Goal: Task Accomplishment & Management: Manage account settings

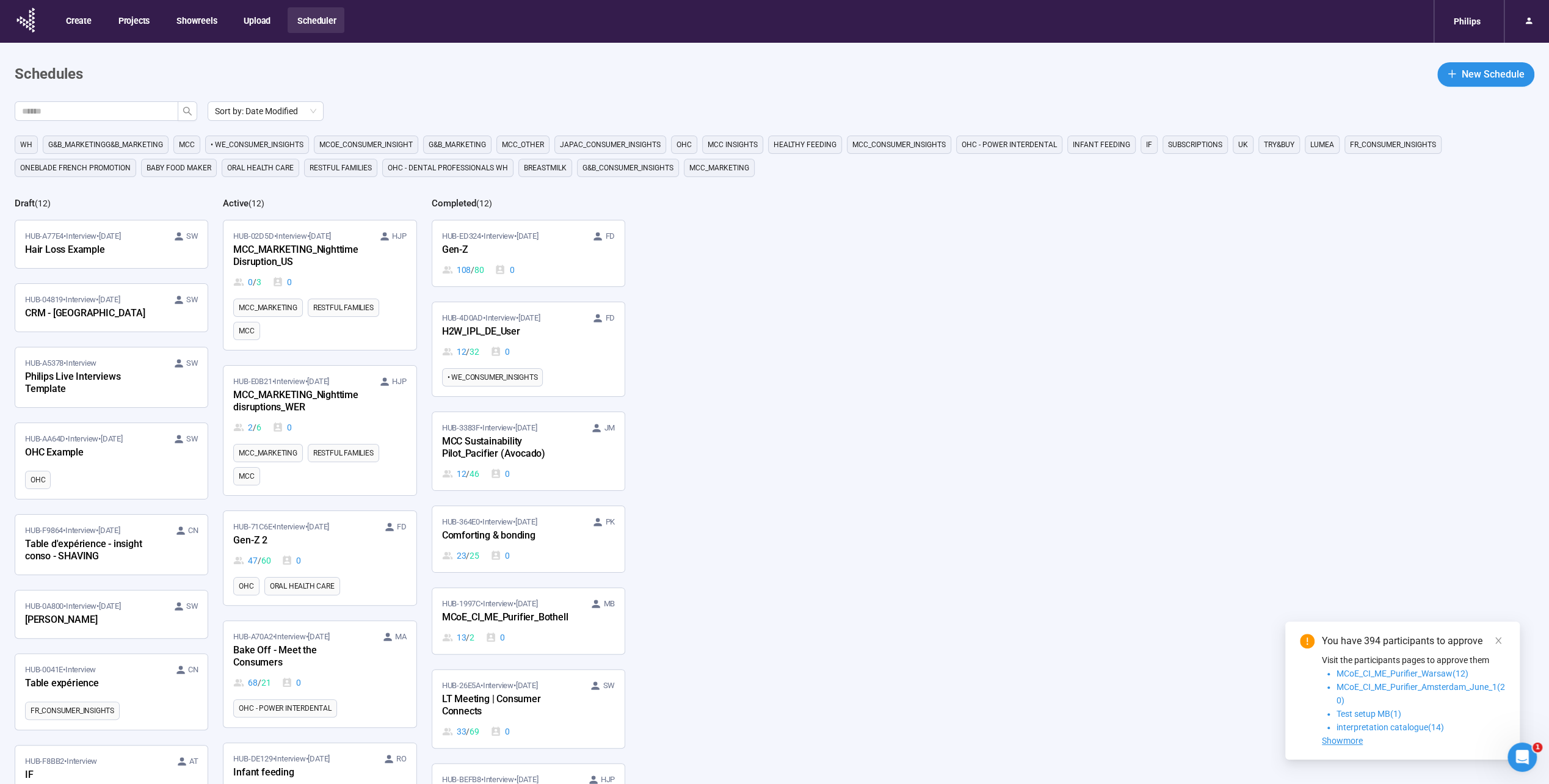
click at [165, 163] on span "Baby food maker" at bounding box center [179, 167] width 64 height 12
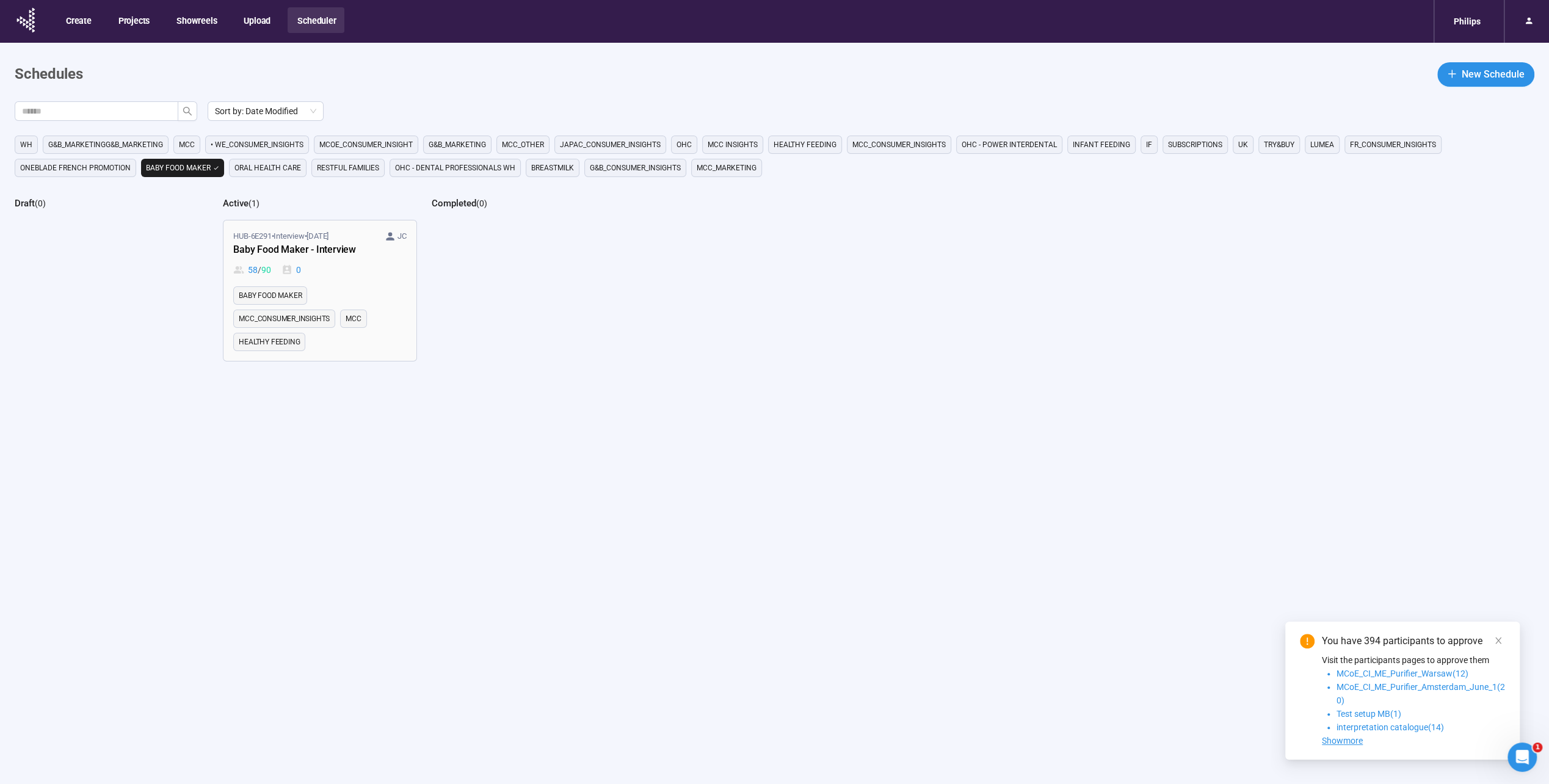
click at [288, 252] on div "Baby Food Maker - Interview" at bounding box center [300, 250] width 134 height 16
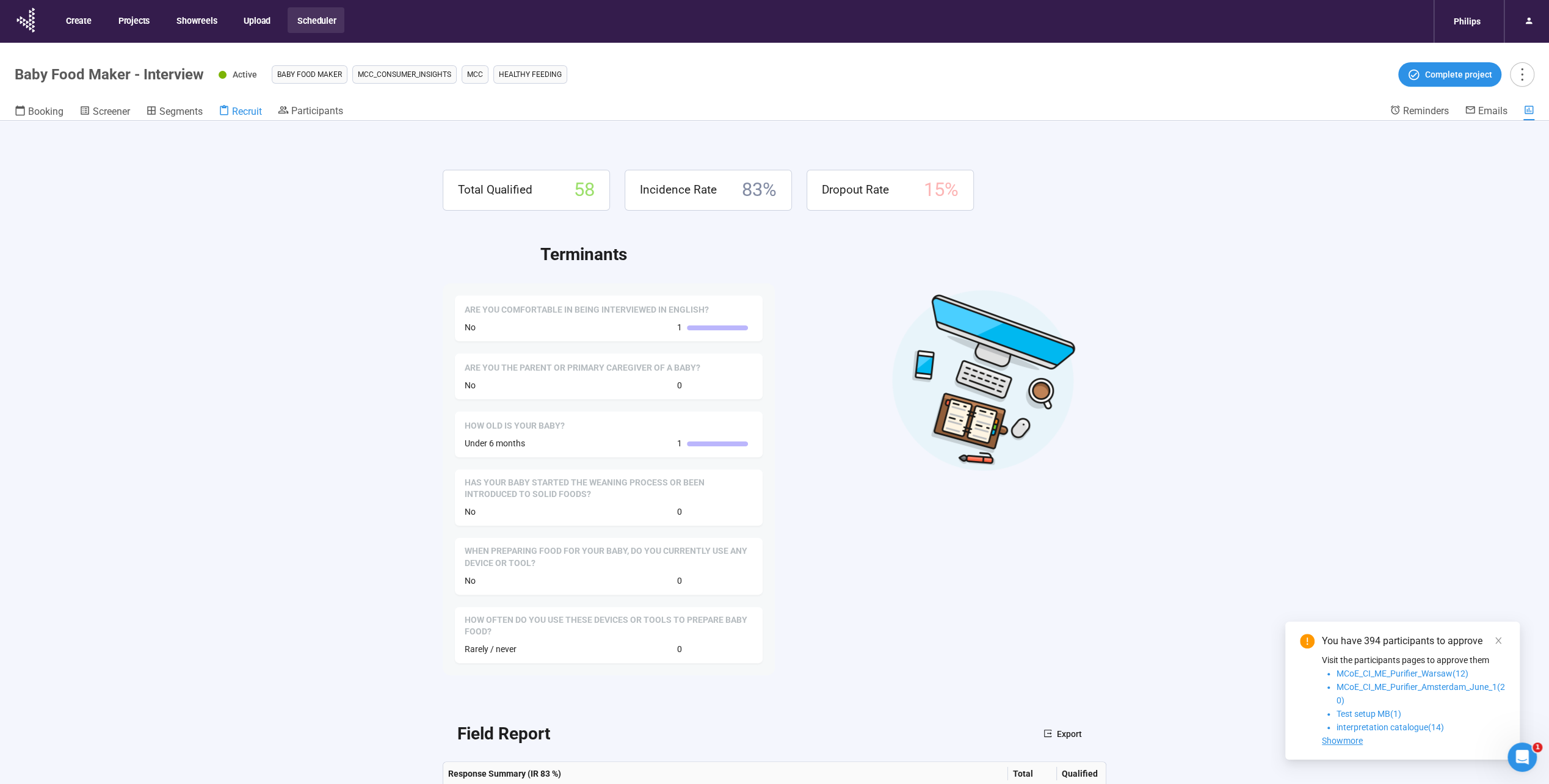
click at [257, 111] on span "Recruit" at bounding box center [246, 111] width 30 height 11
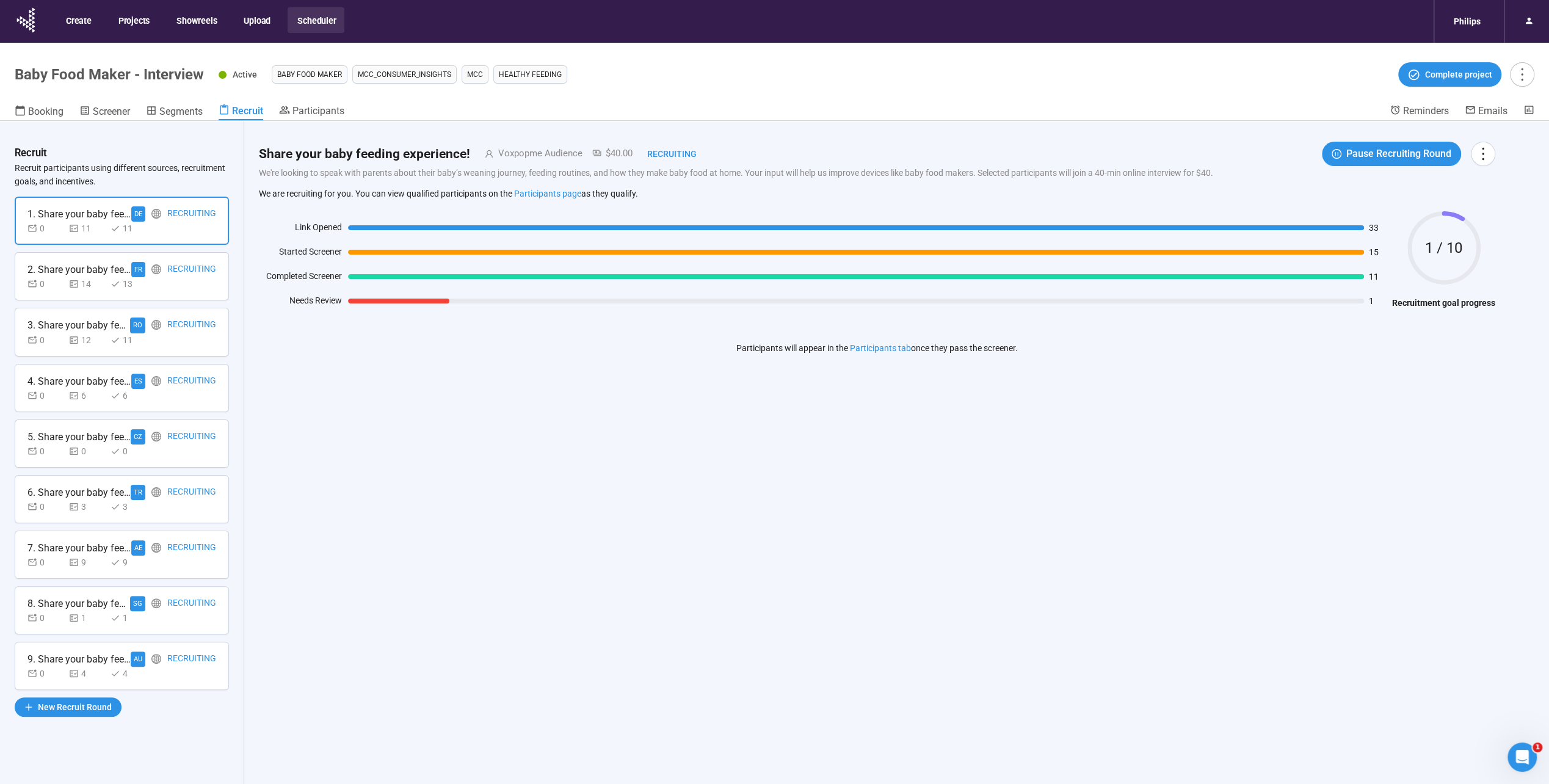
click at [171, 558] on div "0 9 9" at bounding box center [121, 562] width 189 height 14
click at [1406, 150] on span "Pause Recruiting Round" at bounding box center [1399, 153] width 105 height 15
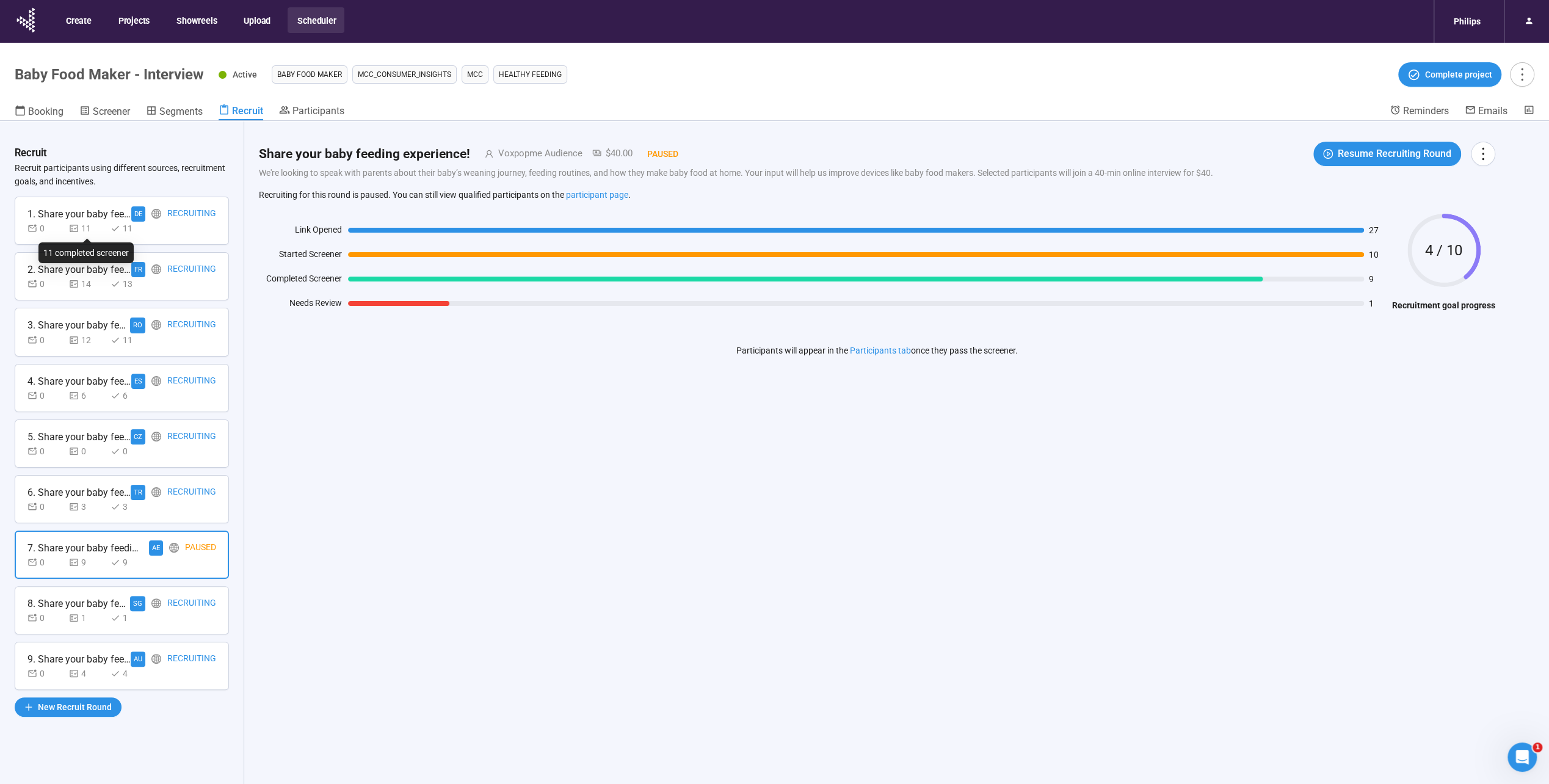
click at [90, 233] on div "11" at bounding box center [88, 228] width 37 height 14
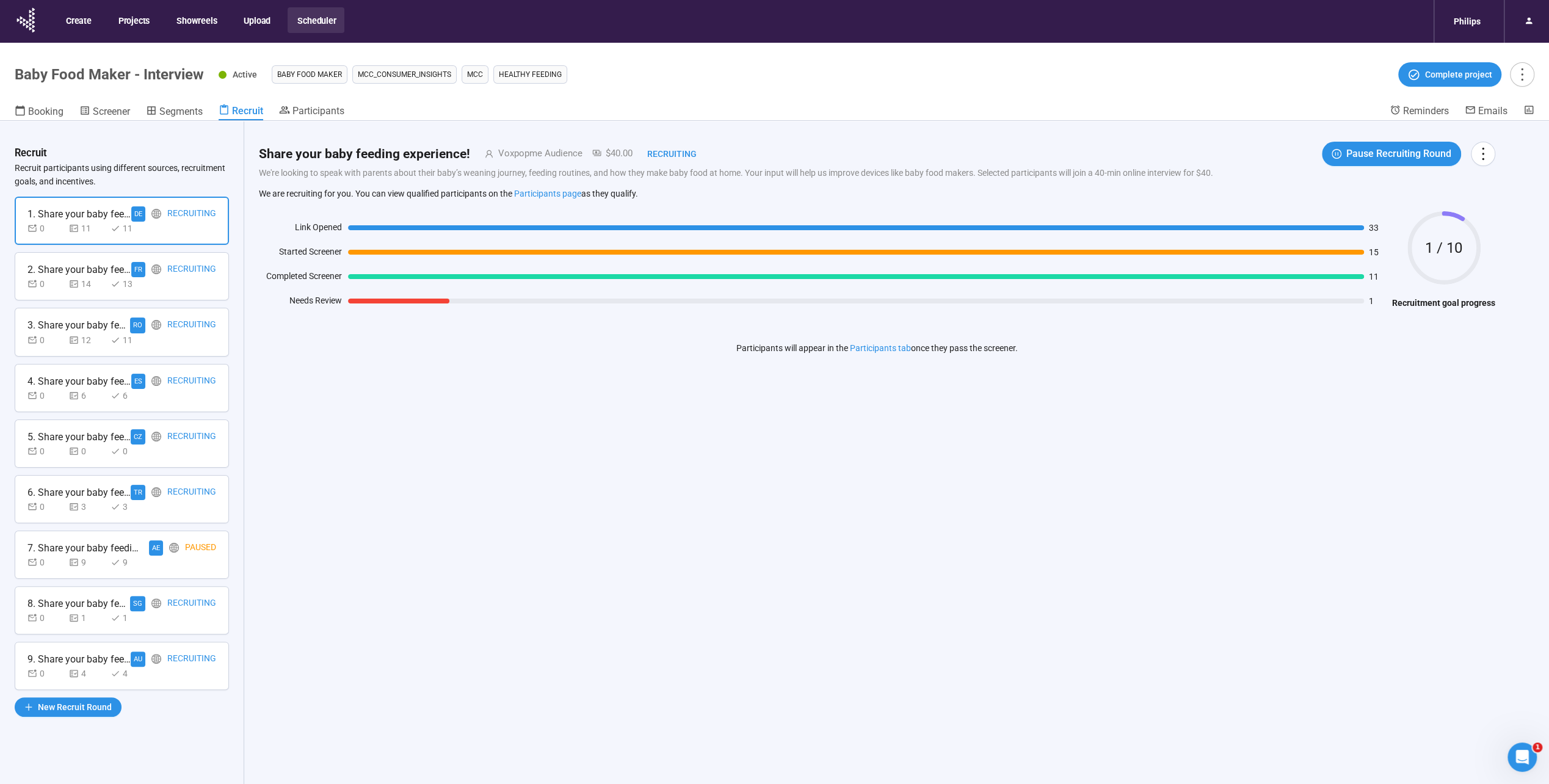
click at [87, 268] on div "2. Share your baby feeding experience!" at bounding box center [79, 269] width 104 height 15
click at [99, 202] on div "1. Share your baby feeding experience! DE Recruiting 0 11 11" at bounding box center [121, 220] width 214 height 48
click at [72, 270] on div "2. Share your baby feeding experience!" at bounding box center [79, 269] width 104 height 15
click at [561, 516] on div "Share your baby feeding experience! Voxpopme Audience $40.00 Recruiting Pause R…" at bounding box center [877, 474] width 1266 height 706
click at [99, 228] on div "11" at bounding box center [88, 228] width 37 height 14
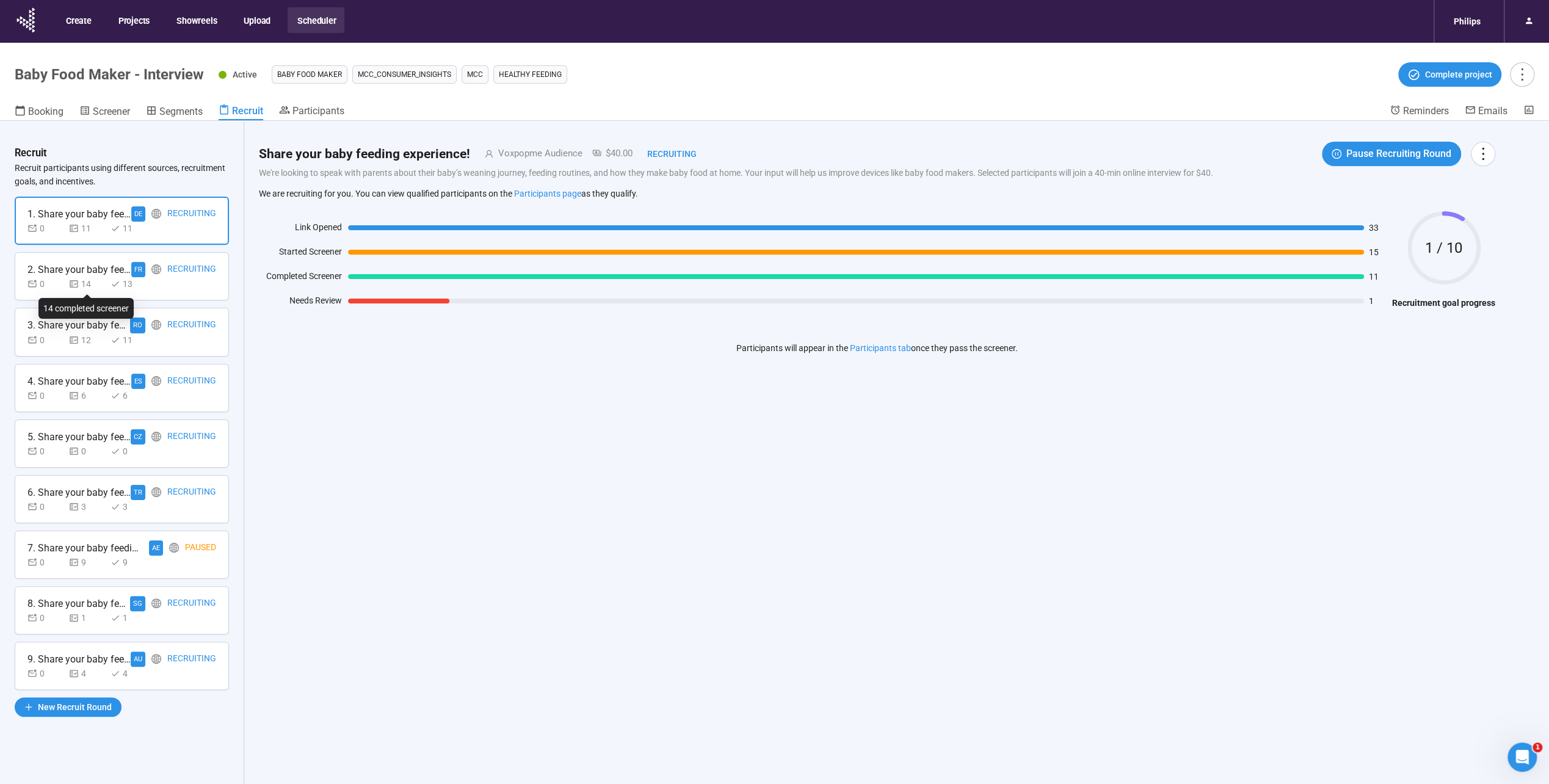
click at [104, 288] on div "14" at bounding box center [88, 284] width 37 height 14
click at [92, 337] on div "12" at bounding box center [88, 340] width 37 height 14
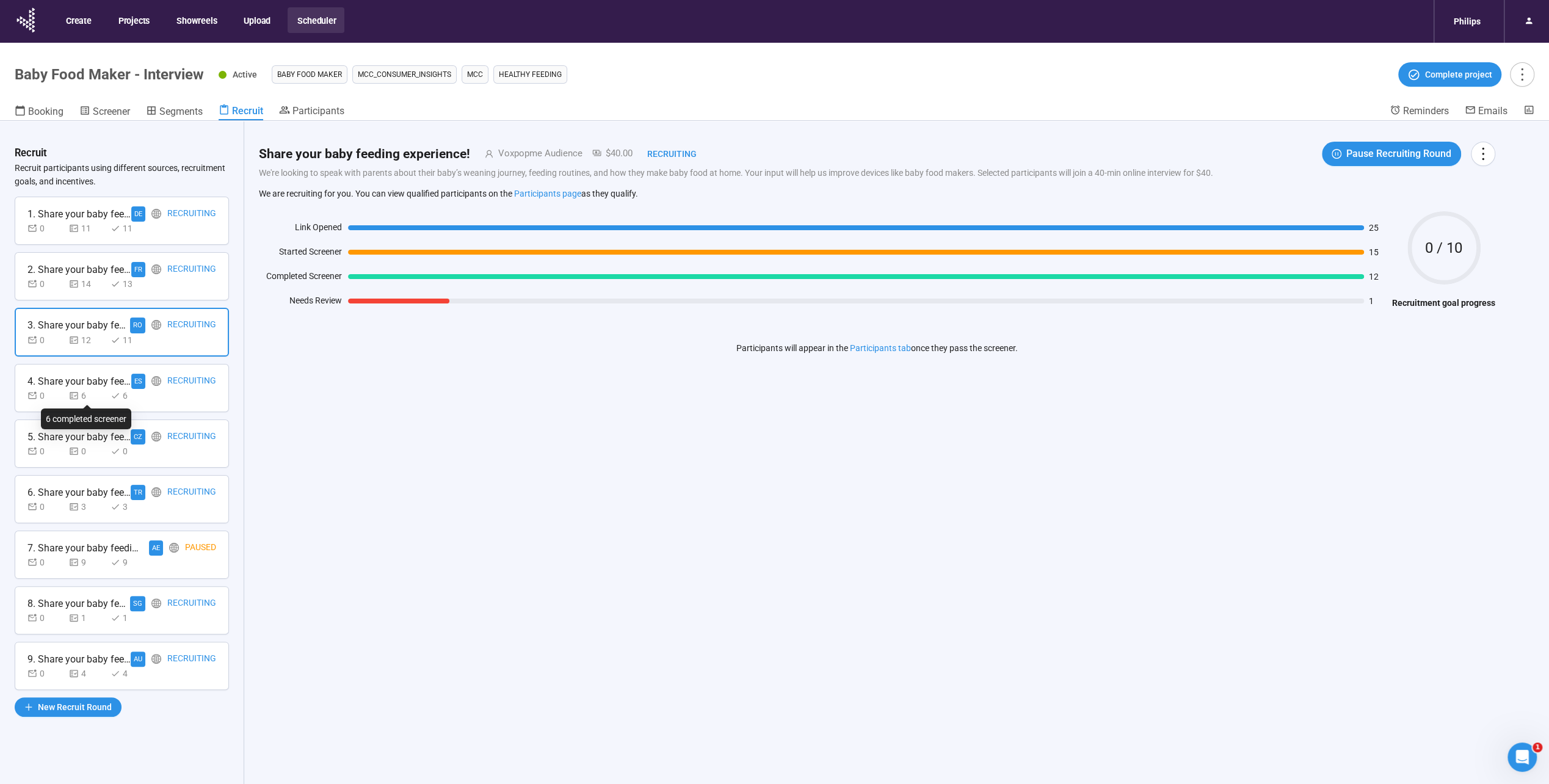
click at [96, 400] on div "6" at bounding box center [88, 396] width 37 height 14
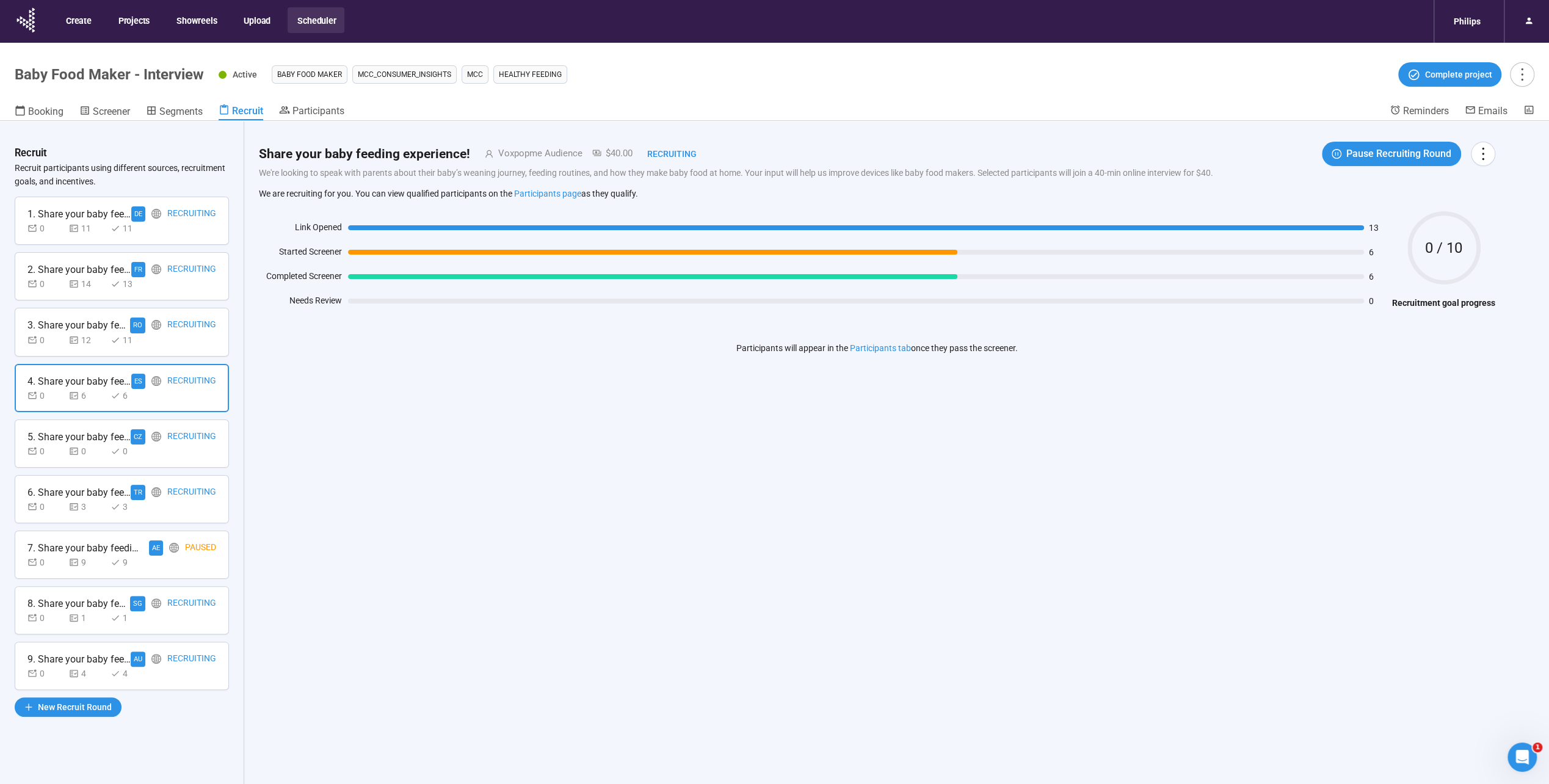
click at [335, 101] on header "Baby Food Maker - Interview Active Baby food maker MCC_CONSUMER_INSIGHTS MCC He…" at bounding box center [774, 81] width 1549 height 78
click at [331, 106] on span "Participants" at bounding box center [318, 111] width 52 height 11
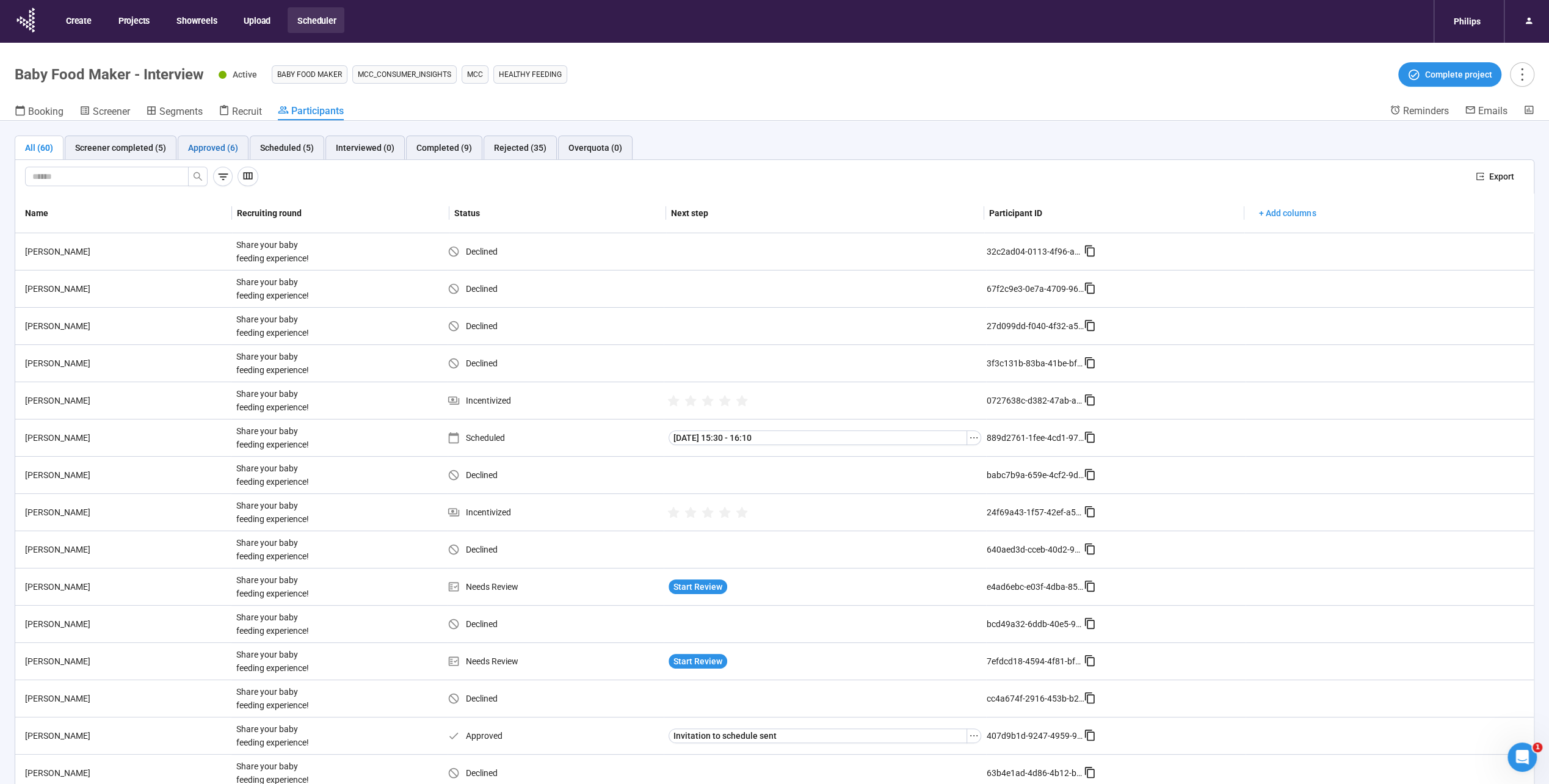
click at [227, 146] on div "Approved (6)" at bounding box center [213, 147] width 50 height 14
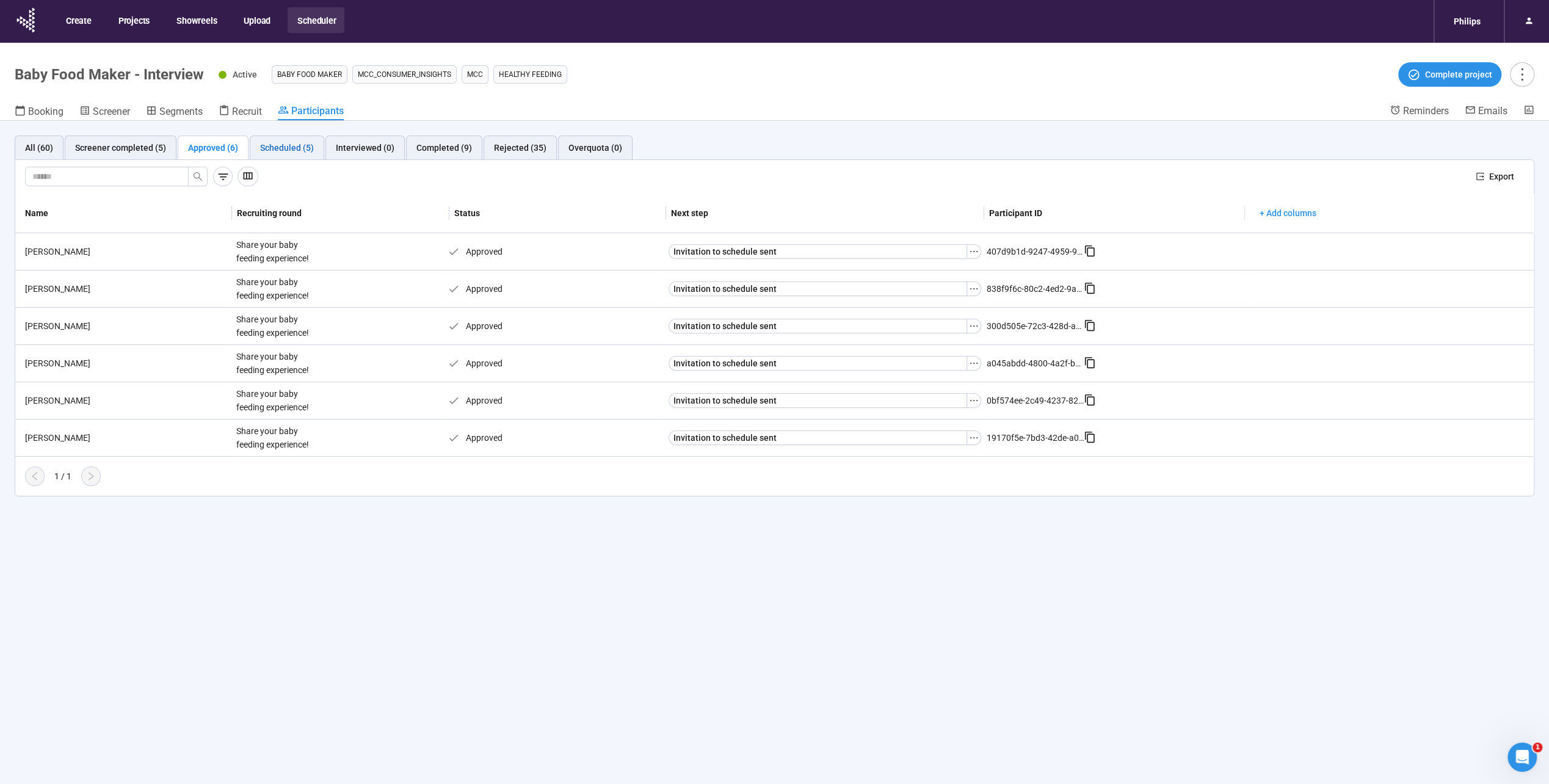
click at [288, 149] on div "Scheduled (5)" at bounding box center [286, 147] width 54 height 14
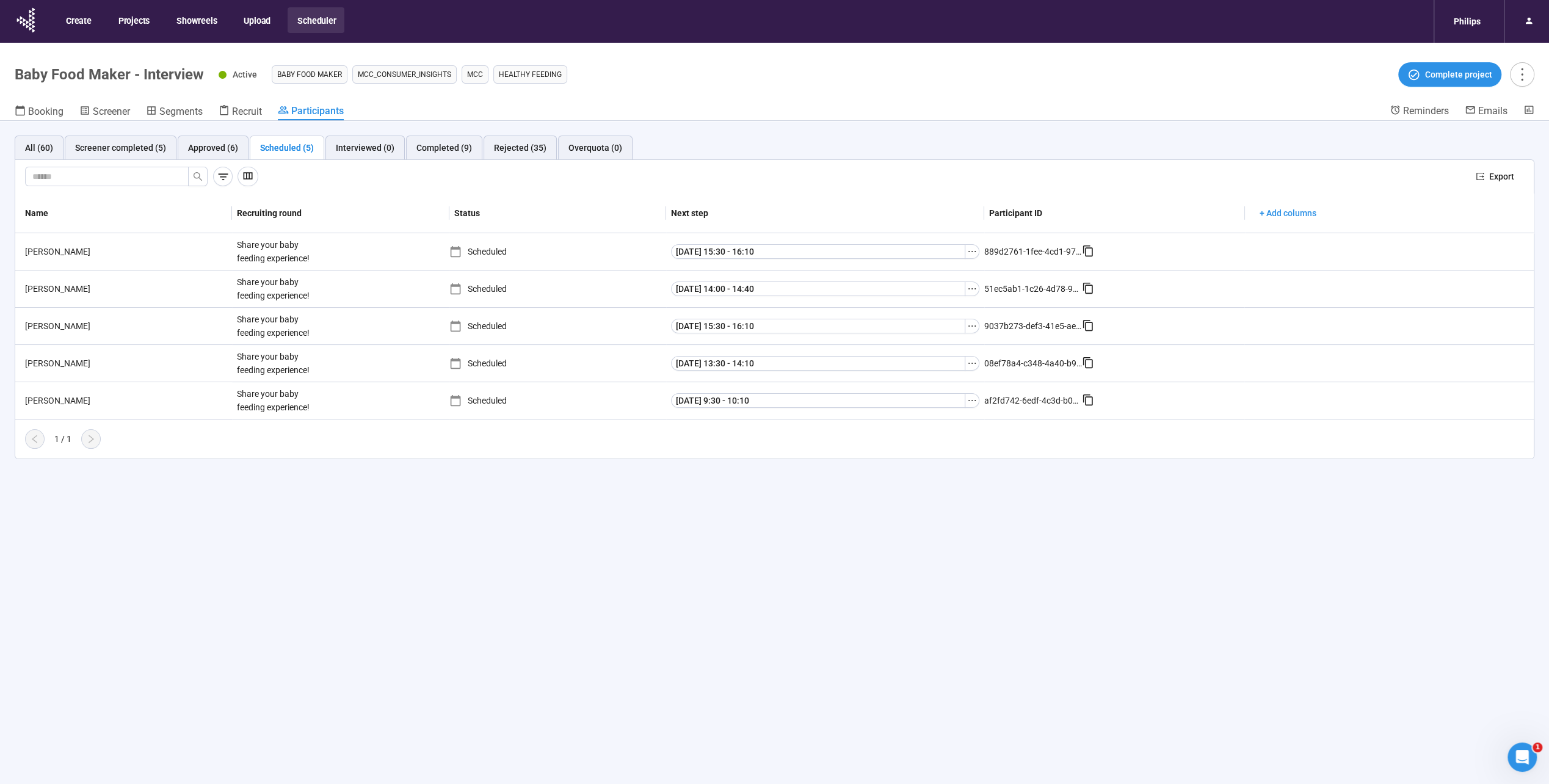
click at [932, 750] on div "All (60) Screener completed (5) Approved (6) Scheduled (5) Interviewed (0) Comp…" at bounding box center [774, 474] width 1549 height 706
